Goal: Task Accomplishment & Management: Complete application form

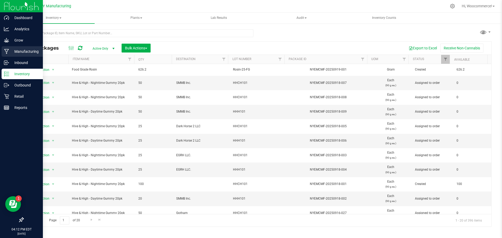
click at [19, 47] on div "Manufacturing" at bounding box center [22, 51] width 41 height 10
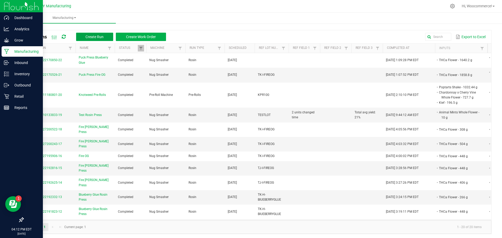
click at [93, 37] on span "Create Run" at bounding box center [95, 37] width 18 height 4
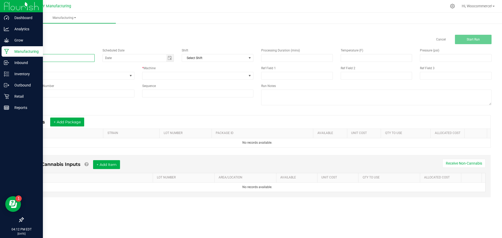
click at [90, 58] on input at bounding box center [59, 58] width 72 height 8
type input "Gummy Test Run"
click at [4, 52] on icon at bounding box center [6, 51] width 5 height 5
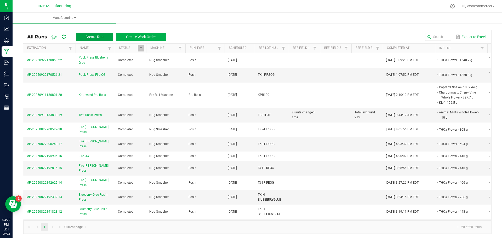
click at [102, 33] on button "Create Run" at bounding box center [94, 37] width 37 height 8
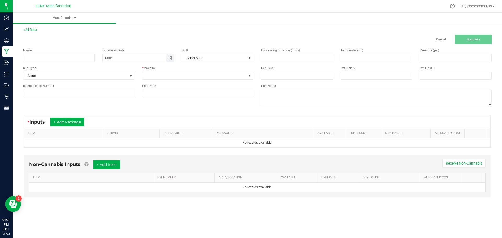
click at [171, 55] on span "Toggle calendar" at bounding box center [170, 57] width 8 height 7
click at [134, 109] on span "22" at bounding box center [134, 110] width 8 height 8
type input "[DATE]"
click at [155, 77] on span at bounding box center [195, 75] width 104 height 7
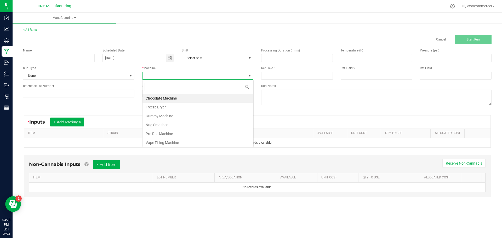
scroll to position [8, 111]
click at [161, 96] on li "Chocolate Machine" at bounding box center [198, 98] width 111 height 9
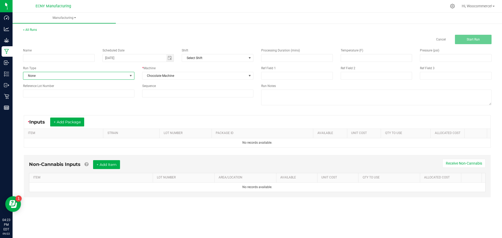
click at [88, 73] on span "None" at bounding box center [75, 75] width 104 height 7
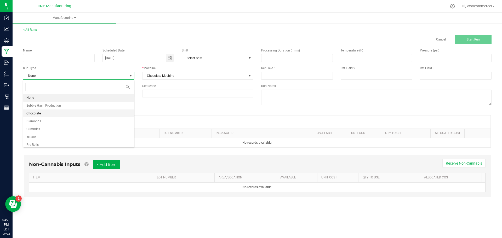
click at [72, 111] on li "Chocolate" at bounding box center [78, 114] width 111 height 8
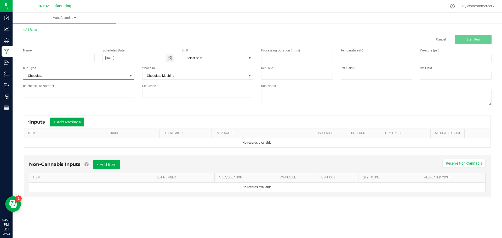
click at [87, 35] on div "Cancel Start Run" at bounding box center [257, 39] width 476 height 9
click at [79, 59] on input at bounding box center [59, 58] width 72 height 8
type input "Harney Brothers Salted Chocolate Caramels"
click at [367, 60] on input at bounding box center [376, 57] width 71 height 7
type input "1"
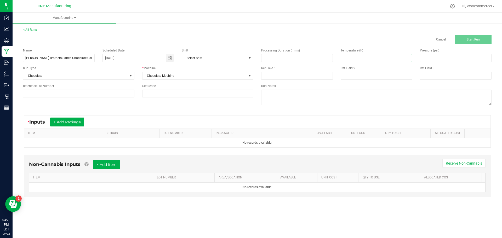
click at [268, 26] on div "< All Runs Cancel Start Run Name Harney Brothers Salted Chocolate Caramels Sche…" at bounding box center [258, 117] width 490 height 190
click at [83, 74] on span "Chocolate" at bounding box center [75, 75] width 104 height 7
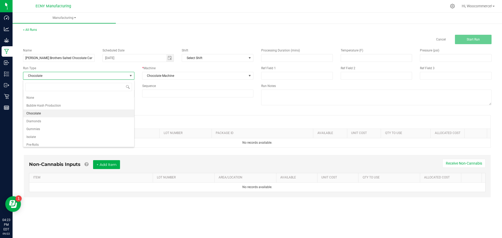
click at [83, 112] on li "Chocolate" at bounding box center [78, 114] width 111 height 8
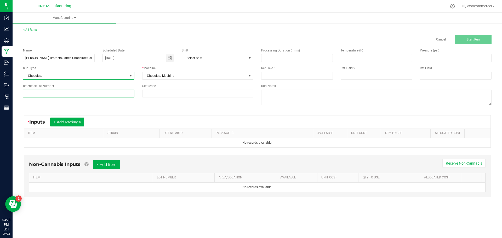
click at [114, 94] on input at bounding box center [78, 94] width 111 height 8
type input "HBCC103"
click at [120, 87] on div "Reference Lot Number" at bounding box center [78, 86] width 111 height 5
click at [80, 125] on button "+ Add Package" at bounding box center [67, 122] width 34 height 9
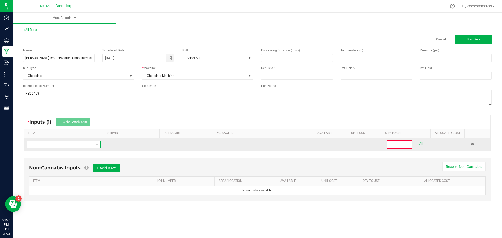
click at [87, 147] on span "NO DATA FOUND" at bounding box center [60, 144] width 66 height 7
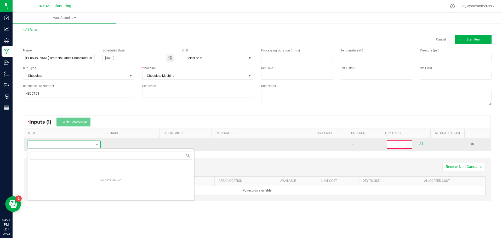
scroll to position [8, 72]
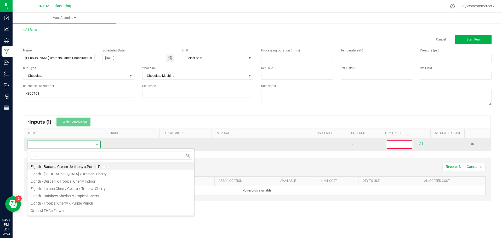
type input "thc"
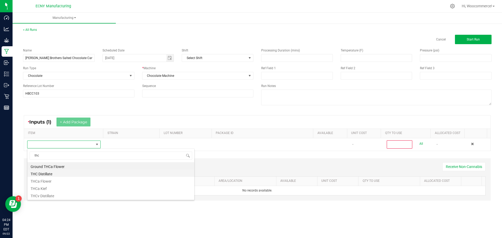
click at [90, 172] on li "THC Distillate" at bounding box center [110, 173] width 167 height 7
type input "0"
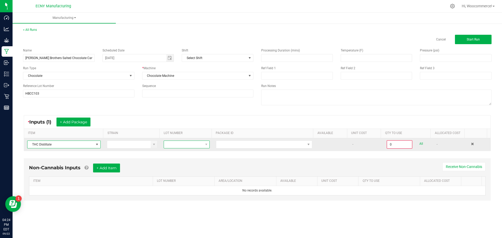
click at [186, 143] on span at bounding box center [183, 144] width 39 height 7
click at [195, 142] on span at bounding box center [183, 144] width 39 height 7
click at [181, 143] on span at bounding box center [183, 144] width 39 height 7
type input "2756 3890 9619 8591"
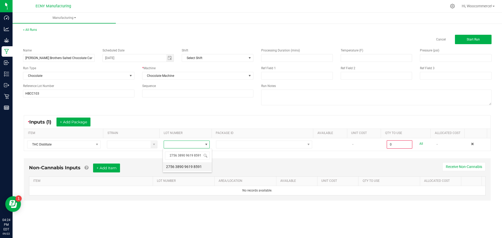
click at [186, 167] on 8591 "2756 3890 9619 8591" at bounding box center [187, 166] width 49 height 9
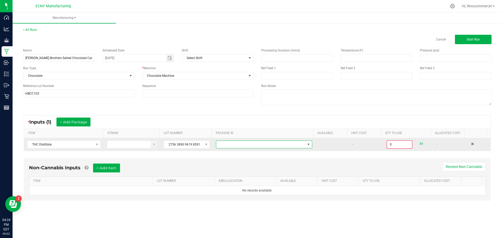
click at [221, 146] on span at bounding box center [260, 144] width 89 height 7
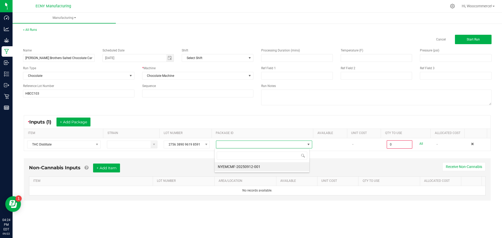
scroll to position [8, 95]
click at [226, 165] on li "NYEMCMF-20250912-001" at bounding box center [262, 166] width 95 height 9
type input "0.0000 g"
click at [172, 58] on span "Toggle calendar" at bounding box center [170, 58] width 4 height 4
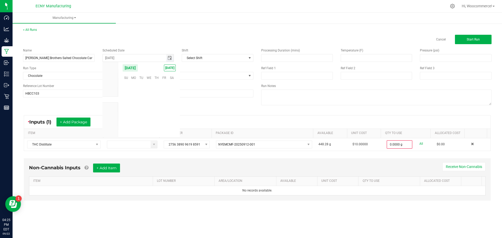
scroll to position [84811, 0]
click at [148, 104] on span "17" at bounding box center [149, 102] width 8 height 8
type input "09/17/2025"
click at [165, 40] on div "Cancel Start Run" at bounding box center [257, 39] width 476 height 9
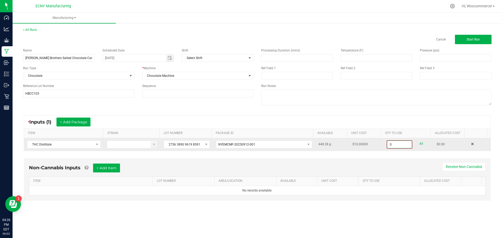
click at [398, 145] on input "0" at bounding box center [399, 144] width 25 height 7
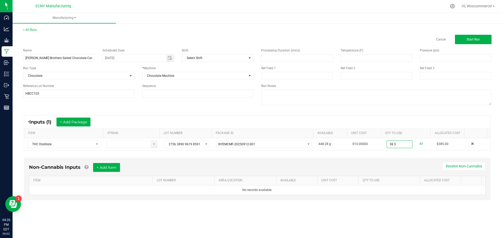
type input "38.5000 g"
click at [378, 161] on div "Non-Cannabis Inputs + Add Item Receive Non-Cannabis ITEM LOT NUMBER AREA/LOCATI…" at bounding box center [257, 179] width 467 height 42
click at [439, 38] on link "Cancel" at bounding box center [441, 39] width 10 height 4
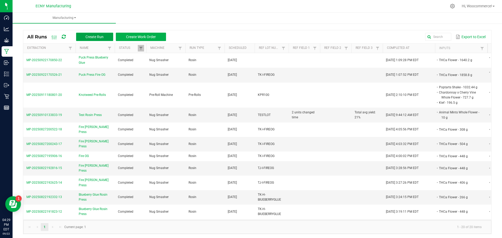
click at [96, 36] on span "Create Run" at bounding box center [95, 37] width 18 height 4
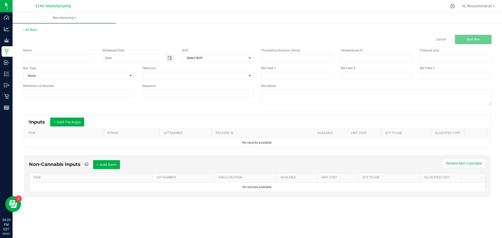
click at [171, 59] on span "Toggle calendar" at bounding box center [170, 58] width 4 height 4
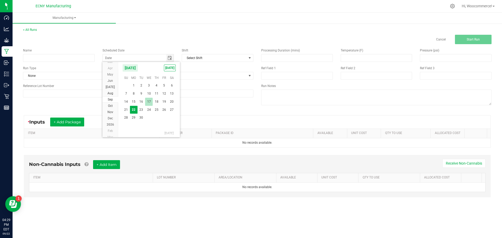
click at [147, 99] on span "17" at bounding box center [149, 102] width 8 height 8
type input "09/17/2025"
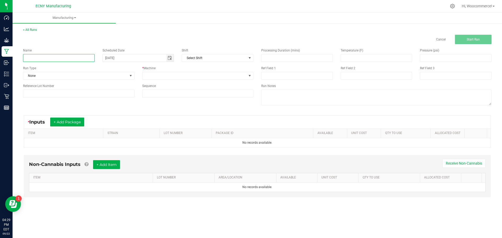
click at [86, 58] on input at bounding box center [59, 58] width 72 height 8
type input "C"
click at [48, 57] on input "Harney Brothers Chocolate Caramel" at bounding box center [59, 58] width 72 height 8
click at [88, 56] on input "Harney Brothers Salted Chocolate Caramel" at bounding box center [59, 58] width 72 height 8
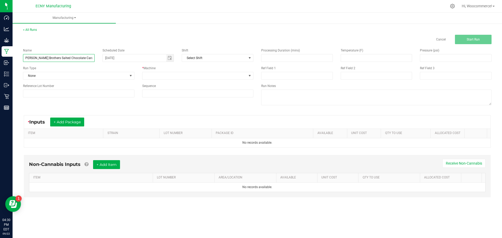
type input "Harney Brothers Salted Chocolate Caramels Bulk"
click at [145, 110] on div "Name Harney Brothers Salted Chocolate Caramels Bulk Scheduled Date 09/17/2025 S…" at bounding box center [257, 77] width 476 height 66
click at [80, 121] on button "+ Add Package" at bounding box center [67, 122] width 34 height 9
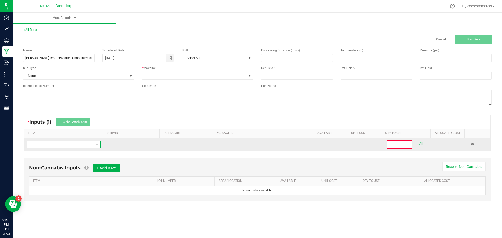
click at [100, 144] on span "NO DATA FOUND" at bounding box center [63, 145] width 73 height 8
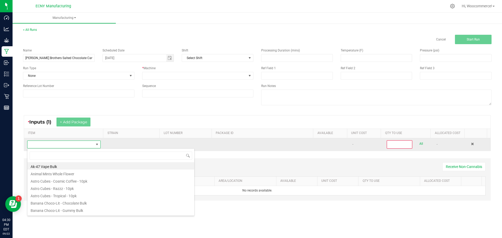
scroll to position [8, 72]
type input "thc"
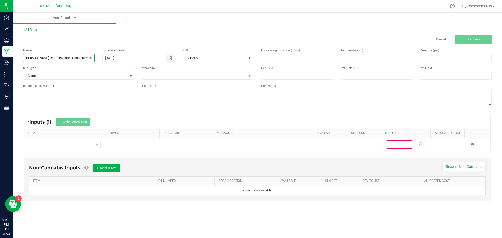
click at [88, 58] on input "Harney Brothers Salted Chocolate Caramels Bulk" at bounding box center [59, 58] width 72 height 8
drag, startPoint x: 88, startPoint y: 57, endPoint x: 104, endPoint y: 62, distance: 17.0
click at [104, 62] on div "Name Harney Brothers Salted Chocolate Caramels Bulk Scheduled Date 09/17/2025 S…" at bounding box center [138, 72] width 238 height 57
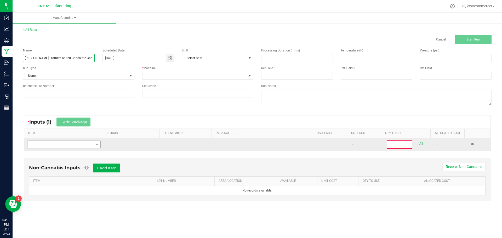
type input "Harney Brothers Salted Chocolate Caramels 5pkj"
click at [98, 145] on span "NO DATA FOUND" at bounding box center [97, 145] width 4 height 4
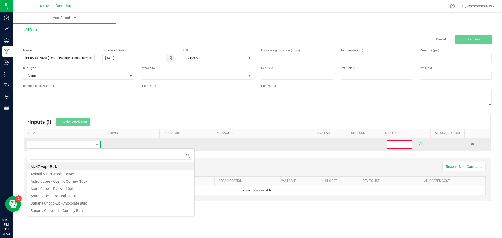
scroll to position [8, 72]
type input "caramel"
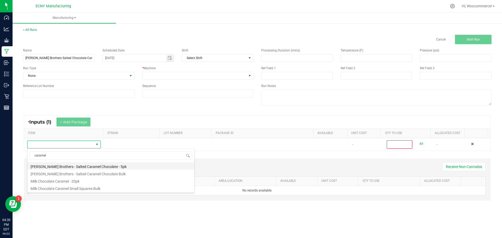
click at [76, 166] on li "[PERSON_NAME] Brothers - Salted Caramel Chocolate - 5pk" at bounding box center [110, 165] width 167 height 7
type input "0"
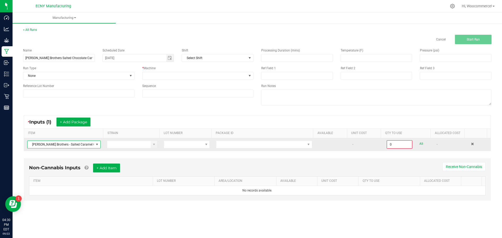
click at [184, 149] on td at bounding box center [187, 144] width 52 height 13
click at [72, 145] on span "[PERSON_NAME] Brothers - Salted Caramel Chocolate - 5pk" at bounding box center [60, 144] width 66 height 7
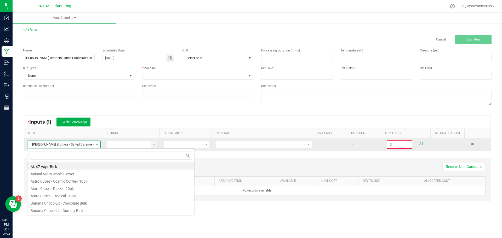
scroll to position [8, 73]
type input "thc"
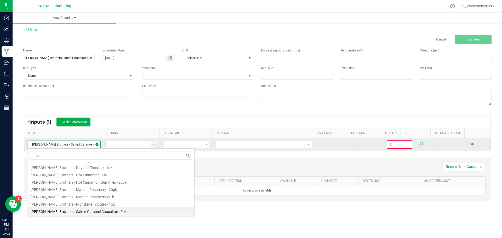
scroll to position [0, 0]
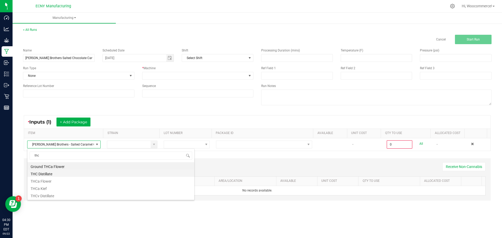
click at [49, 173] on li "THC Distillate" at bounding box center [110, 173] width 167 height 7
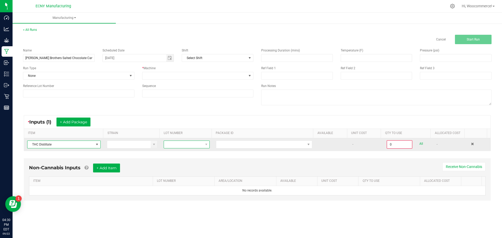
click at [189, 147] on span at bounding box center [183, 144] width 39 height 7
click at [204, 143] on span at bounding box center [206, 145] width 4 height 4
type input "2756 3890 9619 8591"
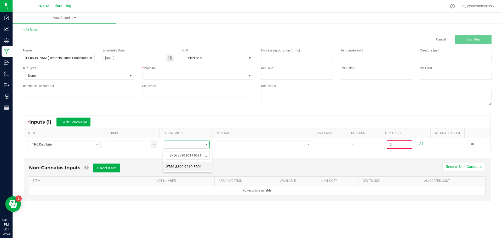
click at [189, 166] on 8591 "2756 3890 9619 8591" at bounding box center [187, 166] width 49 height 9
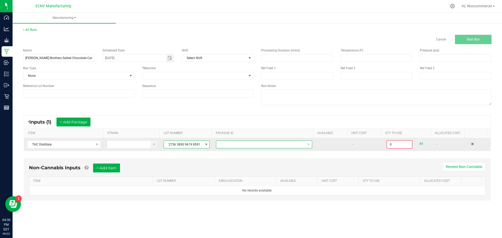
click at [229, 146] on span at bounding box center [260, 144] width 89 height 7
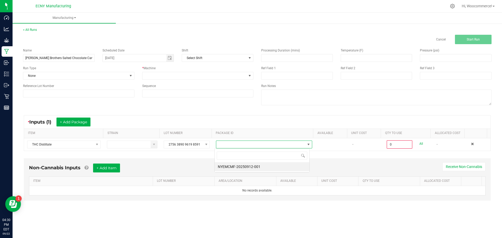
scroll to position [8, 95]
click at [232, 164] on li "NYEMCMF-20250912-001" at bounding box center [262, 166] width 95 height 9
click at [381, 157] on div "Non-Cannabis Inputs + Add Item Receive Non-Cannabis ITEM LOT NUMBER AREA/LOCATI…" at bounding box center [257, 183] width 476 height 55
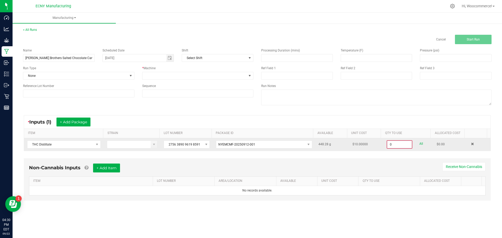
click at [392, 145] on input "0" at bounding box center [399, 144] width 25 height 7
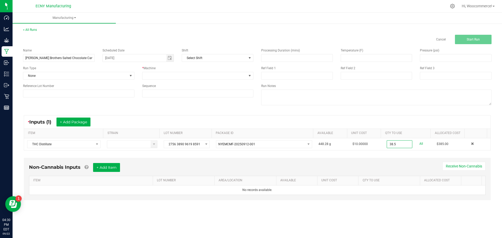
type input "38.5000 g"
click at [379, 170] on div "Non-Cannabis Inputs + Add Item Receive Non-Cannabis" at bounding box center [257, 169] width 457 height 13
click at [107, 168] on button "+ Add Item" at bounding box center [106, 167] width 27 height 9
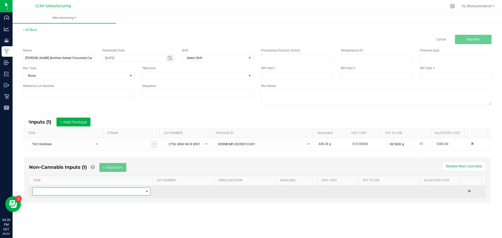
click at [116, 188] on span "NO DATA FOUND" at bounding box center [88, 191] width 111 height 7
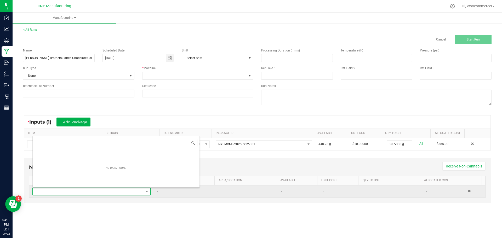
scroll to position [8, 116]
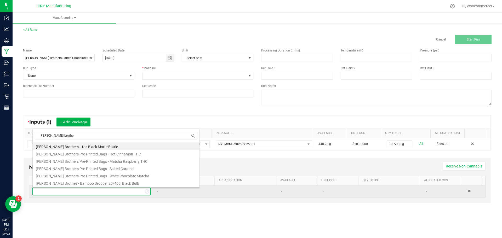
type input "harney brother"
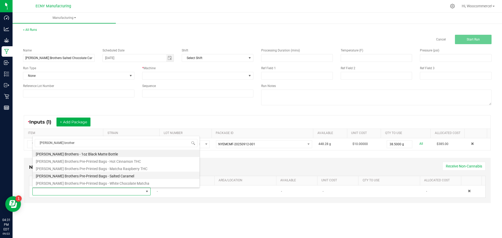
click at [109, 174] on li "[PERSON_NAME] Brothers Pre-Printed Bags - Salted Caramel" at bounding box center [116, 175] width 167 height 7
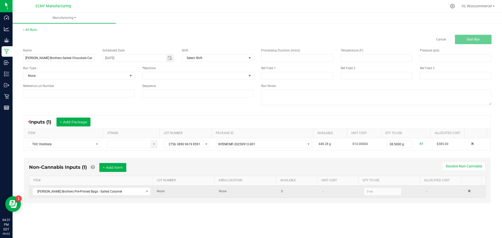
click at [371, 192] on kendo-numerictextbox "0 ea" at bounding box center [382, 192] width 37 height 8
click at [364, 195] on kendo-numerictextbox "0 ea" at bounding box center [382, 192] width 37 height 8
click at [346, 190] on td "-" at bounding box center [341, 192] width 42 height 12
click at [364, 194] on kendo-numerictextbox "0 ea" at bounding box center [382, 192] width 37 height 8
click at [281, 191] on span "0" at bounding box center [282, 192] width 2 height 4
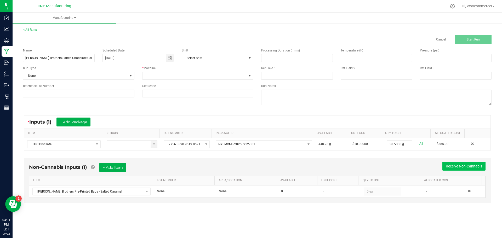
click at [456, 166] on button "Receive Non-Cannabis" at bounding box center [463, 166] width 43 height 9
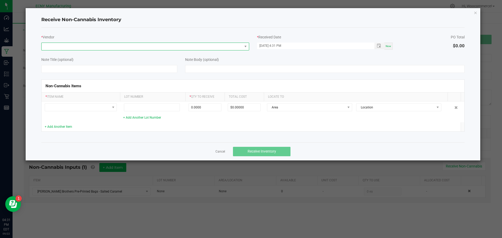
click at [184, 46] on span at bounding box center [142, 46] width 201 height 7
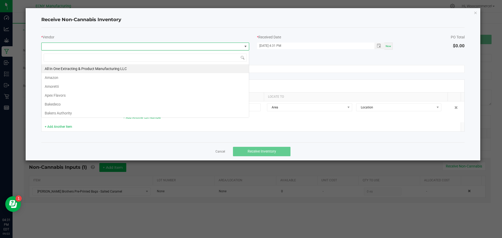
scroll to position [8, 208]
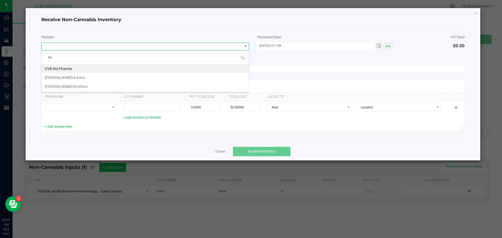
type input "h"
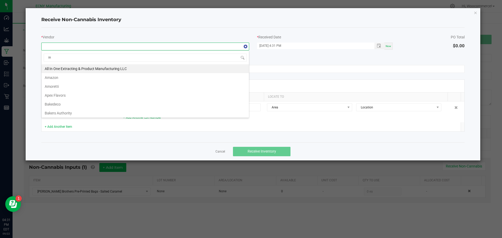
type input "ini"
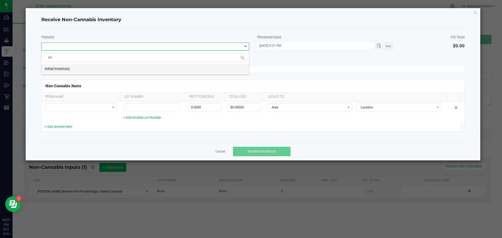
click at [129, 67] on li "Initial Inventory" at bounding box center [145, 68] width 207 height 9
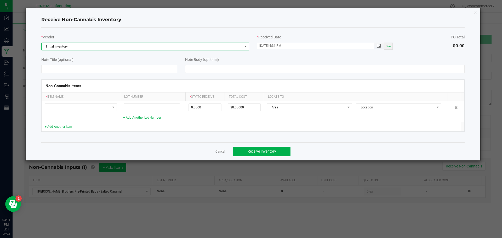
click at [382, 46] on span "Toggle popup" at bounding box center [378, 46] width 9 height 4
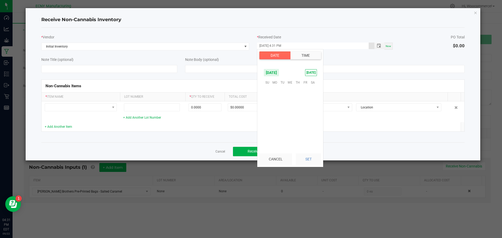
scroll to position [7, 0]
click at [296, 90] on span "4" at bounding box center [298, 90] width 8 height 8
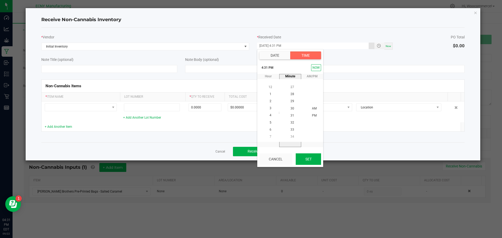
click at [298, 161] on button "Set" at bounding box center [308, 160] width 25 height 12
type input "09/04/2025 4:31 PM"
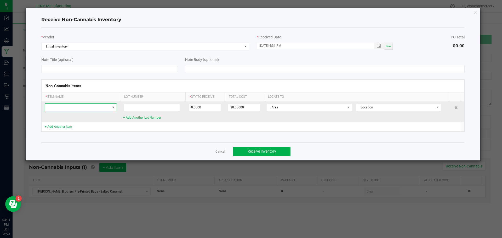
click at [95, 107] on span at bounding box center [77, 107] width 65 height 7
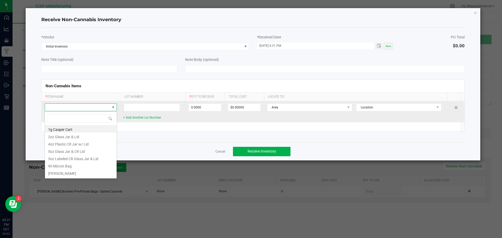
scroll to position [8, 72]
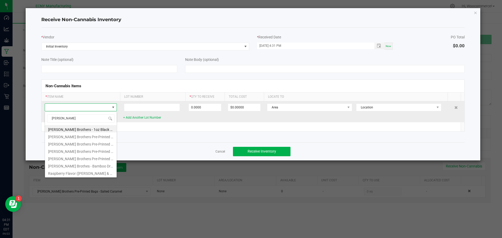
type input "[PERSON_NAME]"
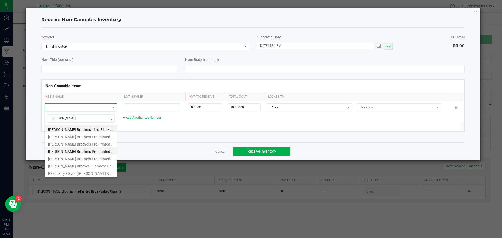
click at [93, 152] on li "[PERSON_NAME] Brothers Pre-Printed Bags - Salted Caramel" at bounding box center [81, 150] width 72 height 7
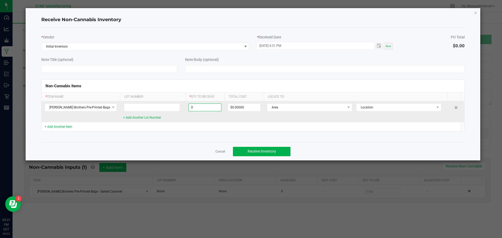
click at [206, 105] on input "0" at bounding box center [205, 107] width 32 height 7
click at [197, 110] on input "0" at bounding box center [205, 107] width 32 height 7
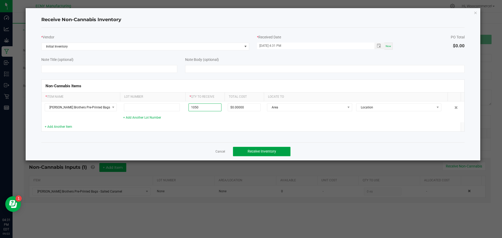
type input "1050 ea"
click at [270, 148] on button "Receive Inventory" at bounding box center [262, 151] width 58 height 9
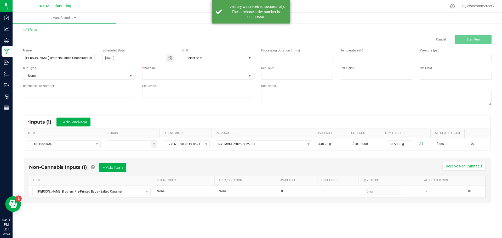
click at [343, 37] on div "Cancel Start Run" at bounding box center [376, 39] width 238 height 9
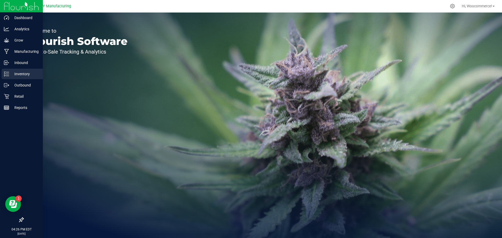
click at [23, 77] on div "Inventory" at bounding box center [22, 74] width 41 height 10
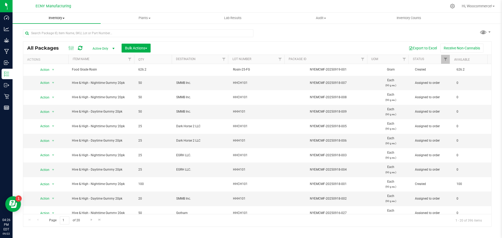
click at [67, 18] on span "Inventory" at bounding box center [57, 18] width 88 height 5
click at [452, 7] on icon at bounding box center [452, 6] width 5 height 5
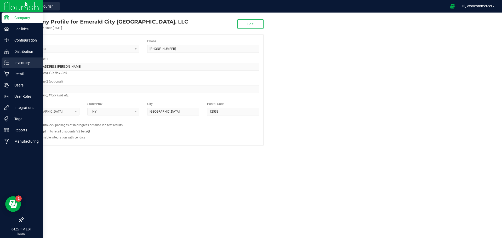
click at [12, 59] on div "Inventory" at bounding box center [22, 63] width 41 height 10
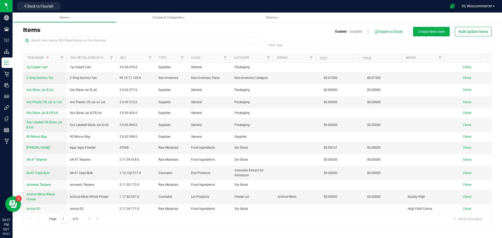
click at [68, 36] on div "Items Enabled Disabled Export to Excel Create New Item Bulk Update Items" at bounding box center [257, 31] width 476 height 9
click at [68, 38] on input "text" at bounding box center [140, 41] width 234 height 8
type input "[PERSON_NAME]"
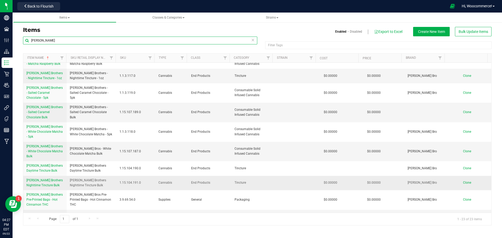
scroll to position [104, 0]
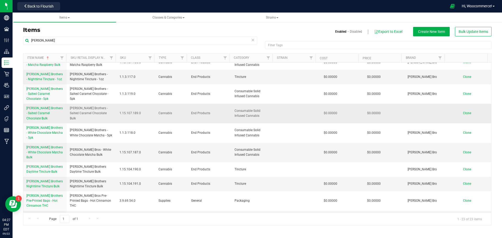
click at [50, 106] on span "[PERSON_NAME] Brothers - Salted Caramel Chocolate Bulk" at bounding box center [44, 113] width 36 height 14
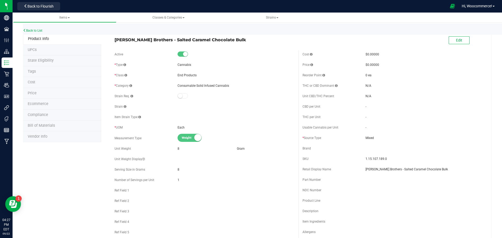
click at [55, 124] on li "Bill of Materials" at bounding box center [62, 126] width 78 height 11
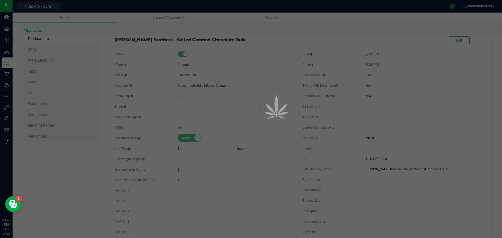
select select "30"
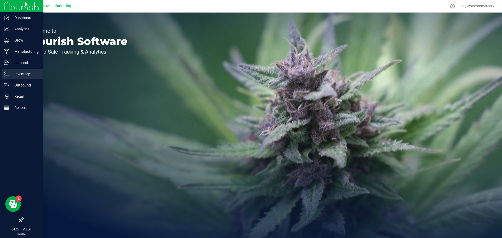
click at [8, 73] on icon at bounding box center [6, 73] width 5 height 5
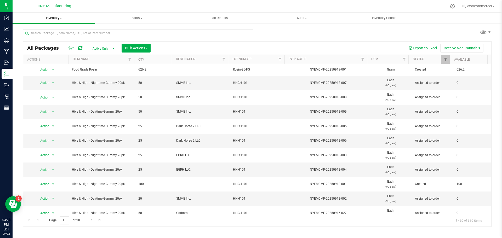
click at [54, 16] on span "Inventory" at bounding box center [54, 18] width 83 height 5
click at [36, 64] on span "From bill of materials" at bounding box center [36, 63] width 47 height 4
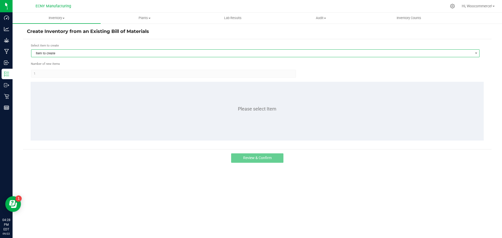
click at [92, 51] on span "Item to create" at bounding box center [251, 53] width 441 height 7
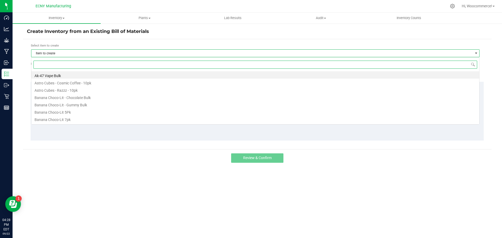
scroll to position [8, 448]
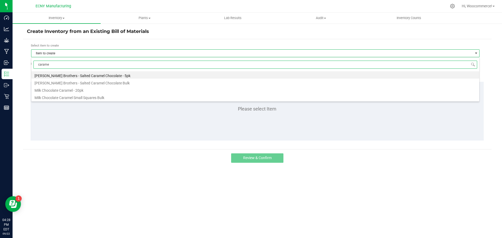
type input "caramel"
click at [79, 82] on li "[PERSON_NAME] Brothers - Salted Caramel Chocolate Bulk" at bounding box center [255, 82] width 448 height 7
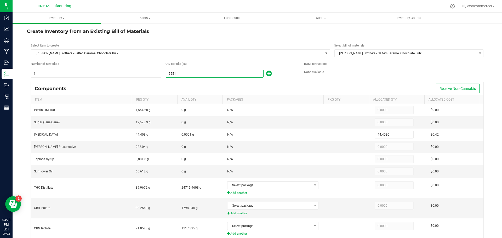
click at [235, 76] on input "5551" at bounding box center [214, 73] width 97 height 7
type input "5,551"
click at [452, 5] on icon at bounding box center [452, 6] width 5 height 5
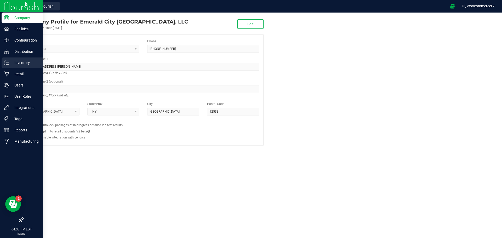
click at [6, 65] on div "Inventory" at bounding box center [22, 63] width 41 height 10
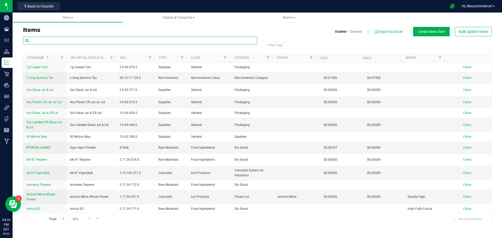
click at [213, 38] on input "text" at bounding box center [140, 41] width 234 height 8
click at [213, 38] on input "h" at bounding box center [140, 41] width 234 height 8
type input "harney brother"
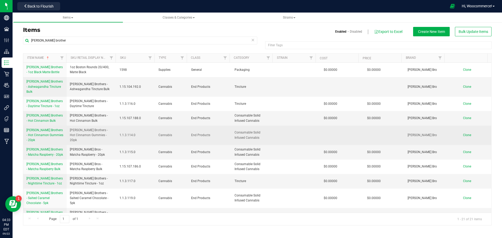
click at [44, 134] on span "[PERSON_NAME] Brothers - Hot Cinnamon Gummies - 20pk" at bounding box center [44, 135] width 37 height 14
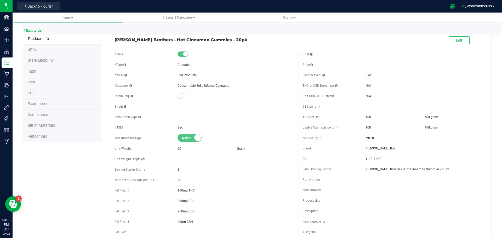
click at [31, 27] on div "Back to List" at bounding box center [274, 29] width 502 height 11
click at [30, 30] on link "Back to List" at bounding box center [32, 31] width 19 height 4
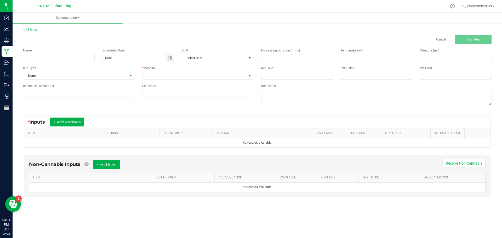
click at [170, 55] on span "Toggle calendar" at bounding box center [170, 57] width 8 height 7
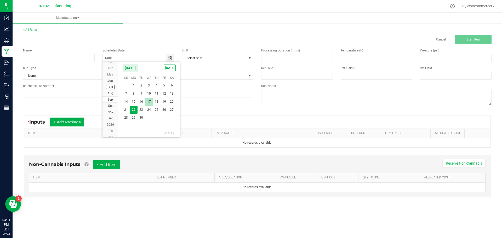
click at [150, 101] on span "17" at bounding box center [149, 102] width 8 height 8
type input "[DATE]"
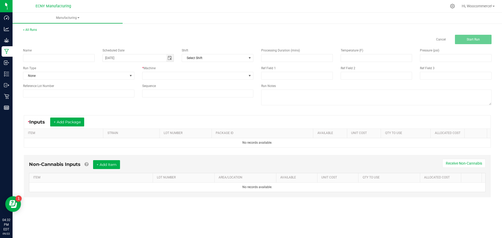
click at [212, 53] on div "Shift Select Shift" at bounding box center [217, 55] width 79 height 14
click at [208, 58] on span "Select Shift" at bounding box center [214, 57] width 65 height 7
click at [44, 59] on input at bounding box center [59, 58] width 72 height 8
type input "Harney Brothers"
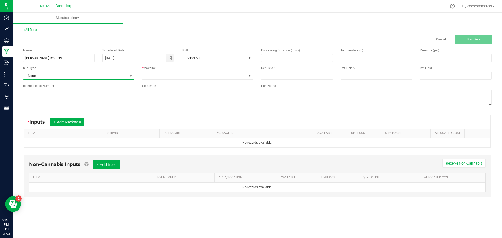
click at [101, 78] on span "None" at bounding box center [75, 75] width 104 height 7
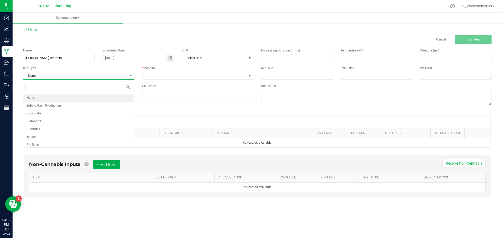
scroll to position [8, 111]
